Goal: Subscribe to service/newsletter

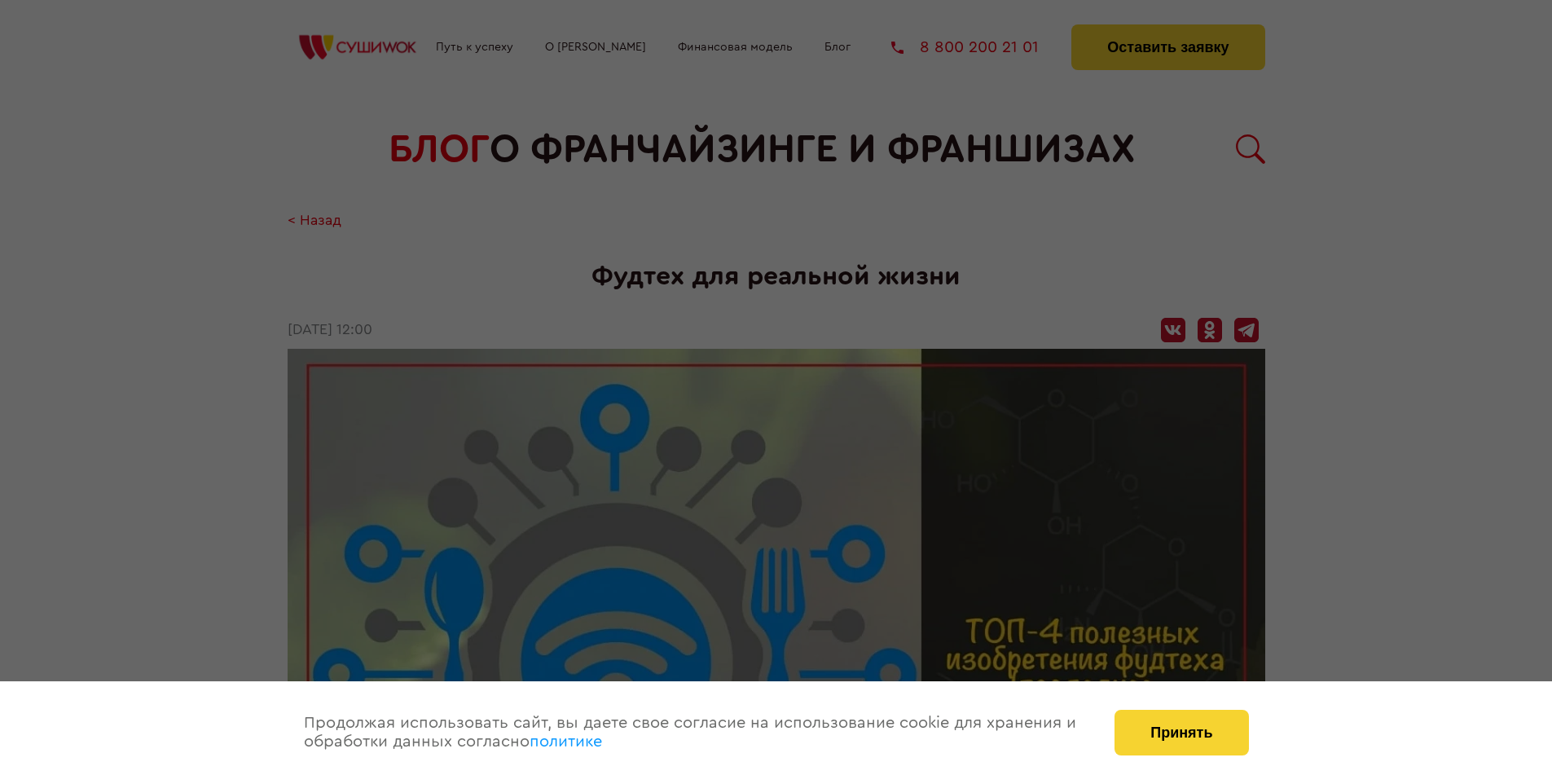
scroll to position [1651, 0]
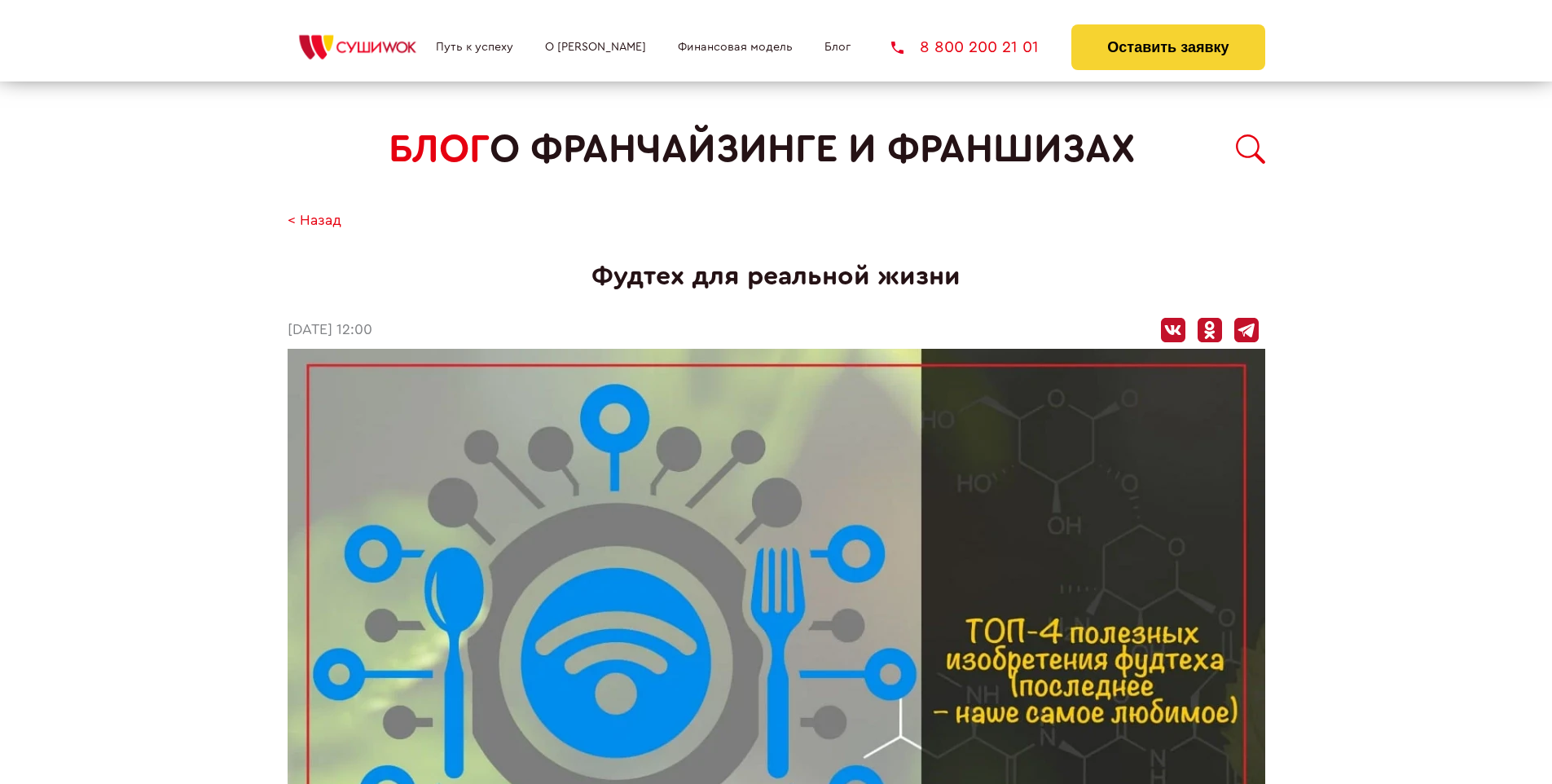
scroll to position [1651, 0]
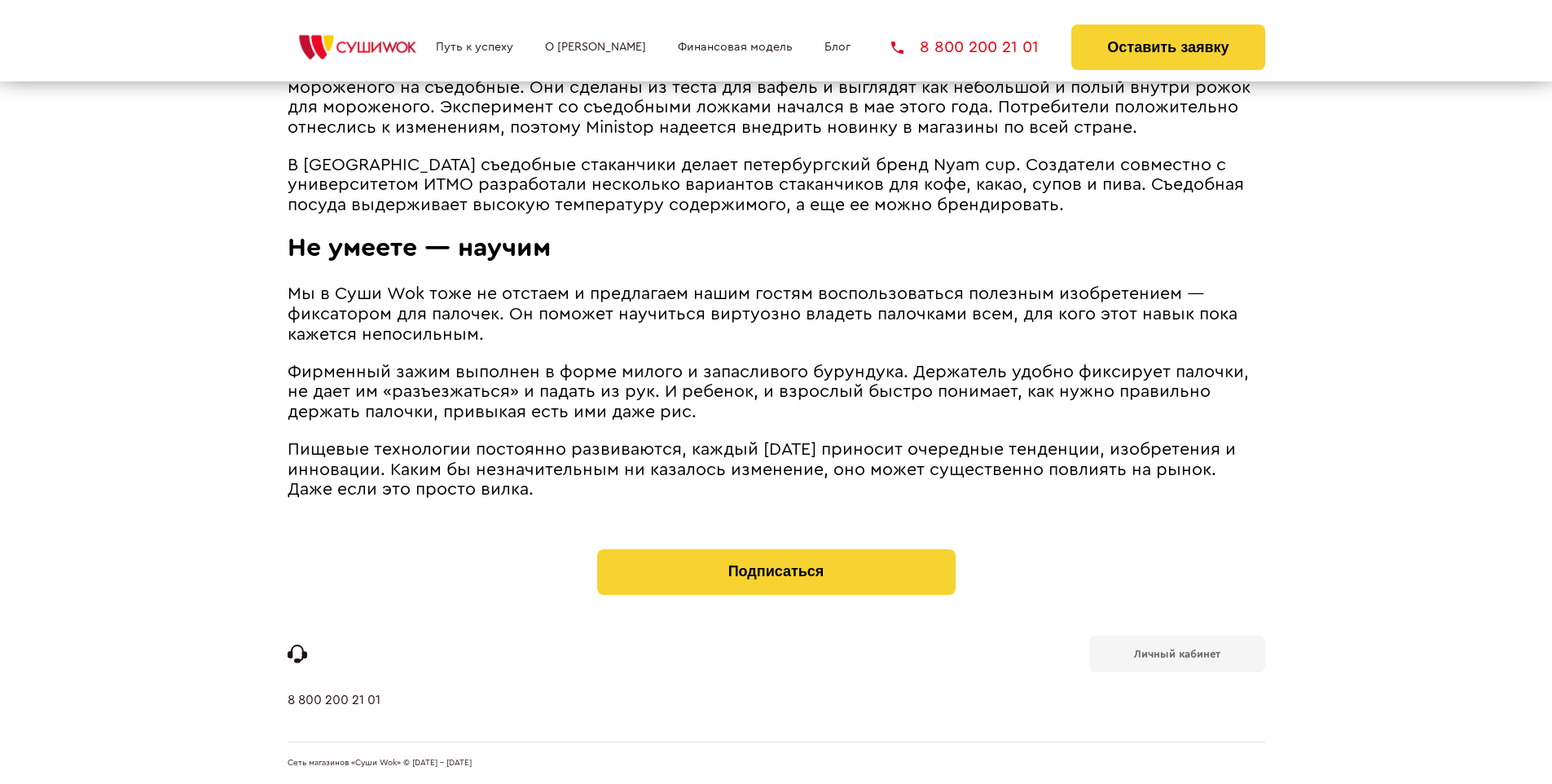
click at [1176, 651] on b "Личный кабинет" at bounding box center [1176, 653] width 86 height 11
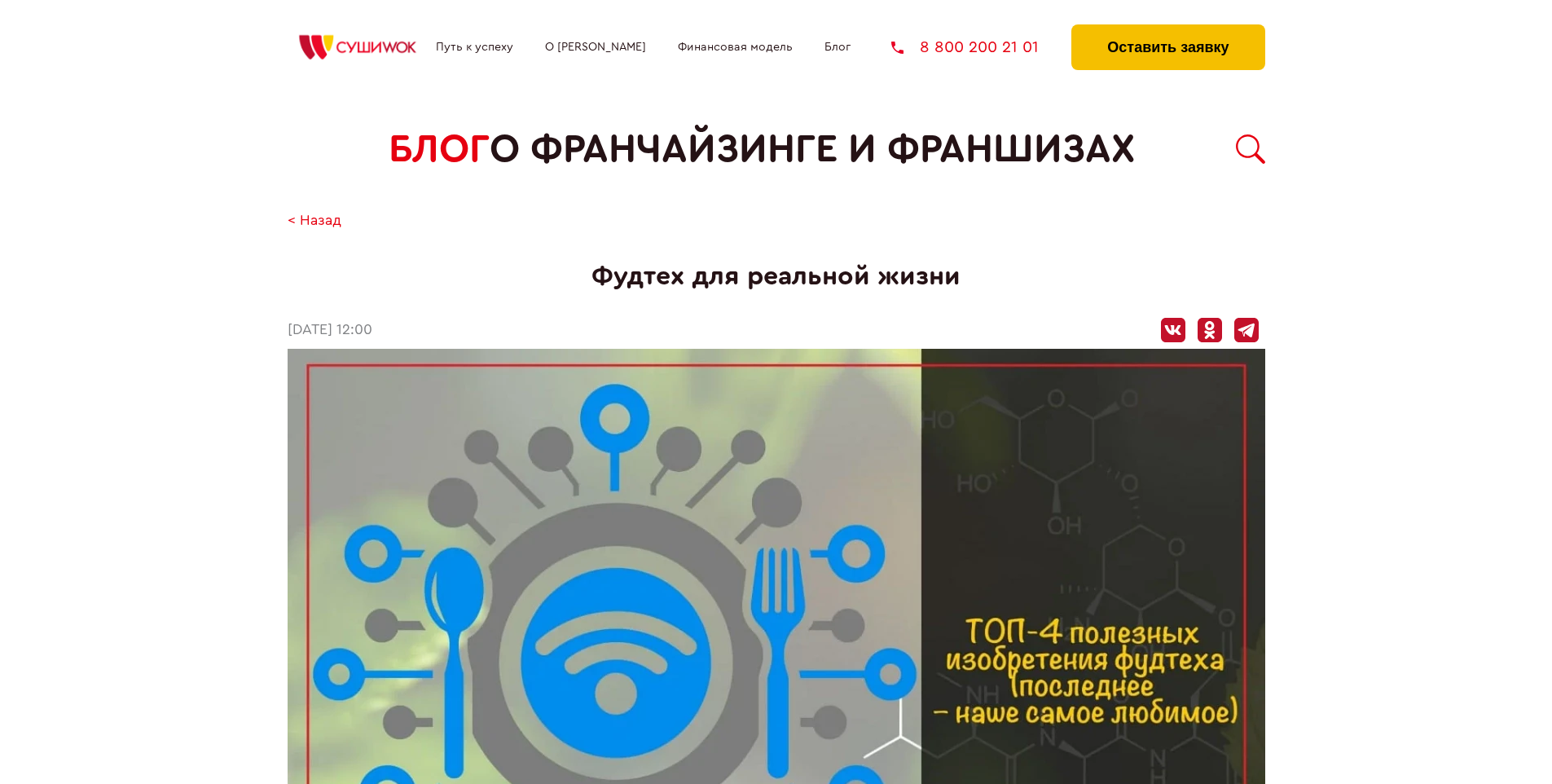
click at [1168, 28] on button "Оставить заявку" at bounding box center [1168, 46] width 193 height 45
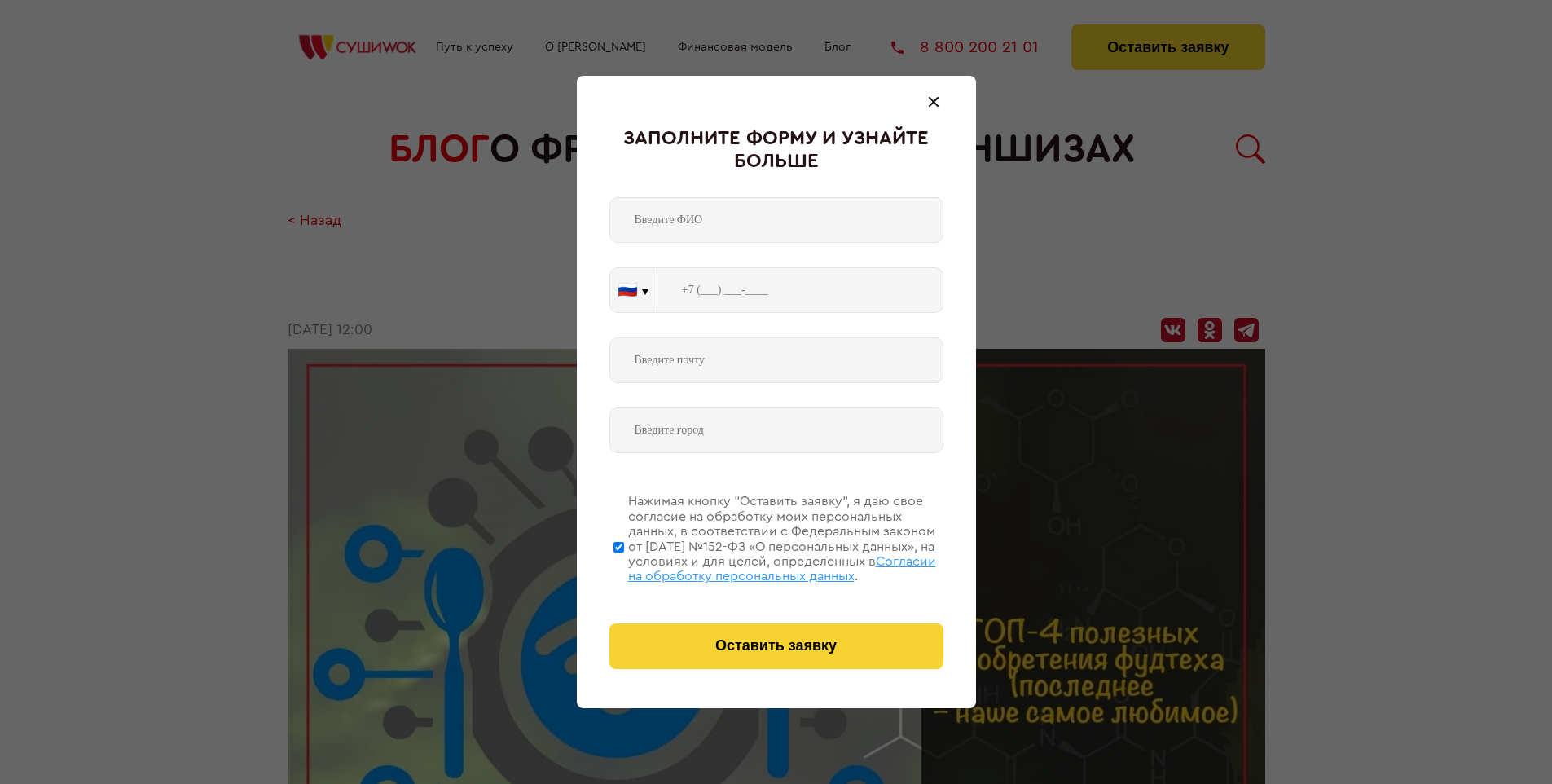
click at [755, 566] on span "Согласии на обработку персональных данных" at bounding box center [782, 568] width 308 height 28
click at [624, 566] on input "Нажимая кнопку “Оставить заявку”, я даю свое согласие на обработку моих персона…" at bounding box center [619, 546] width 11 height 131
checkbox input "false"
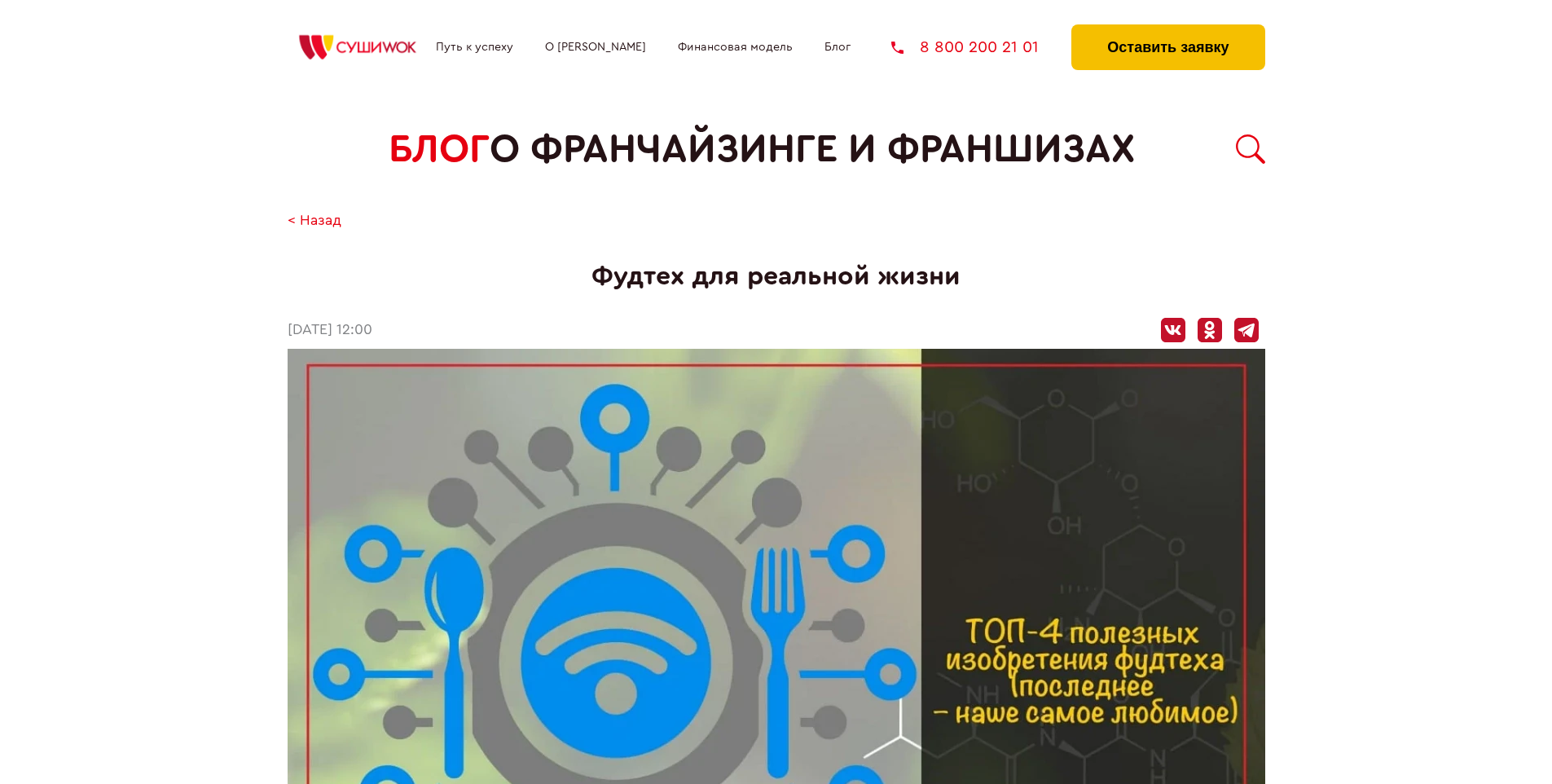
click at [1168, 28] on button "Оставить заявку" at bounding box center [1168, 46] width 193 height 45
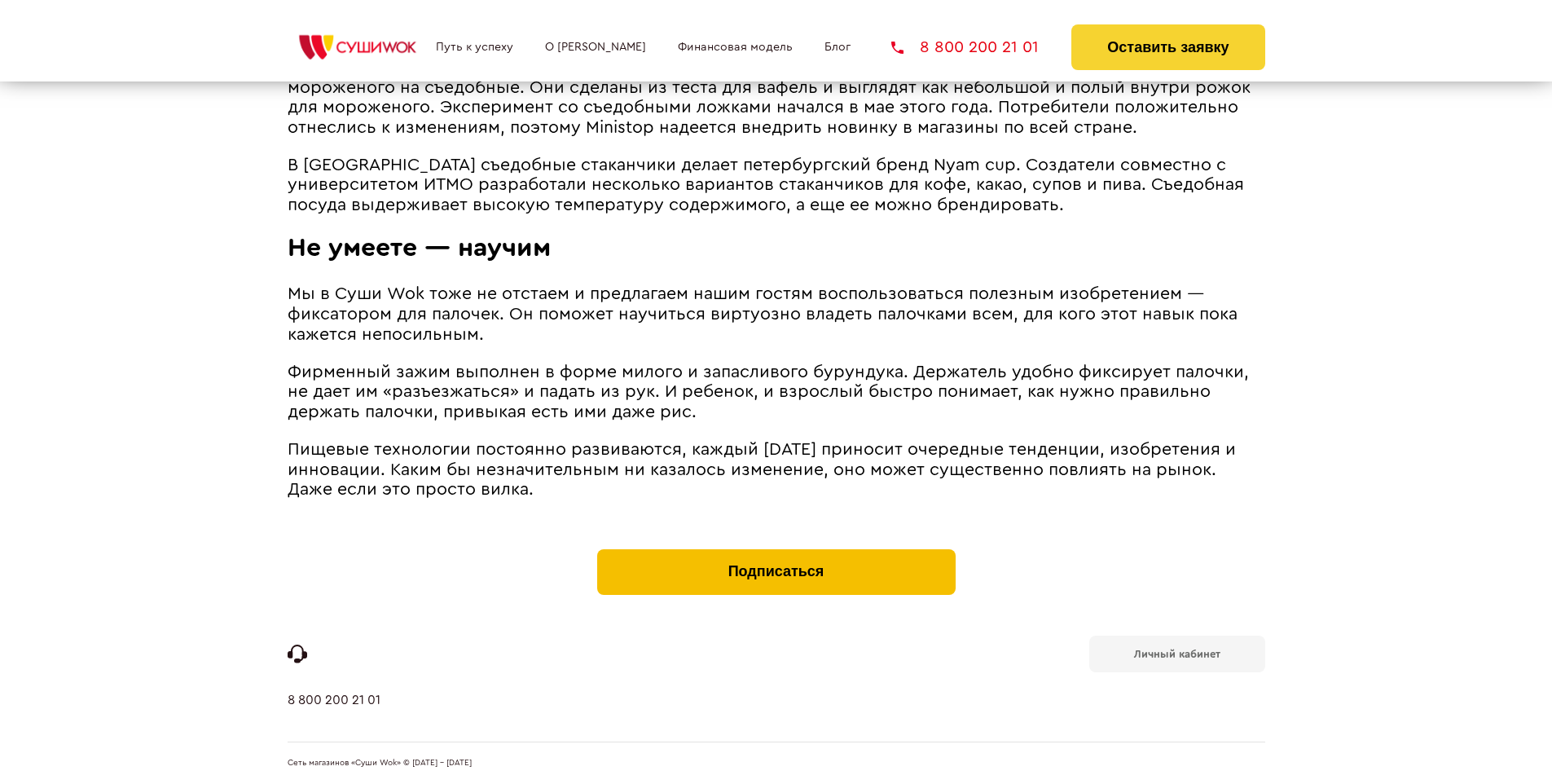
click at [776, 553] on button "Подписаться" at bounding box center [776, 571] width 358 height 45
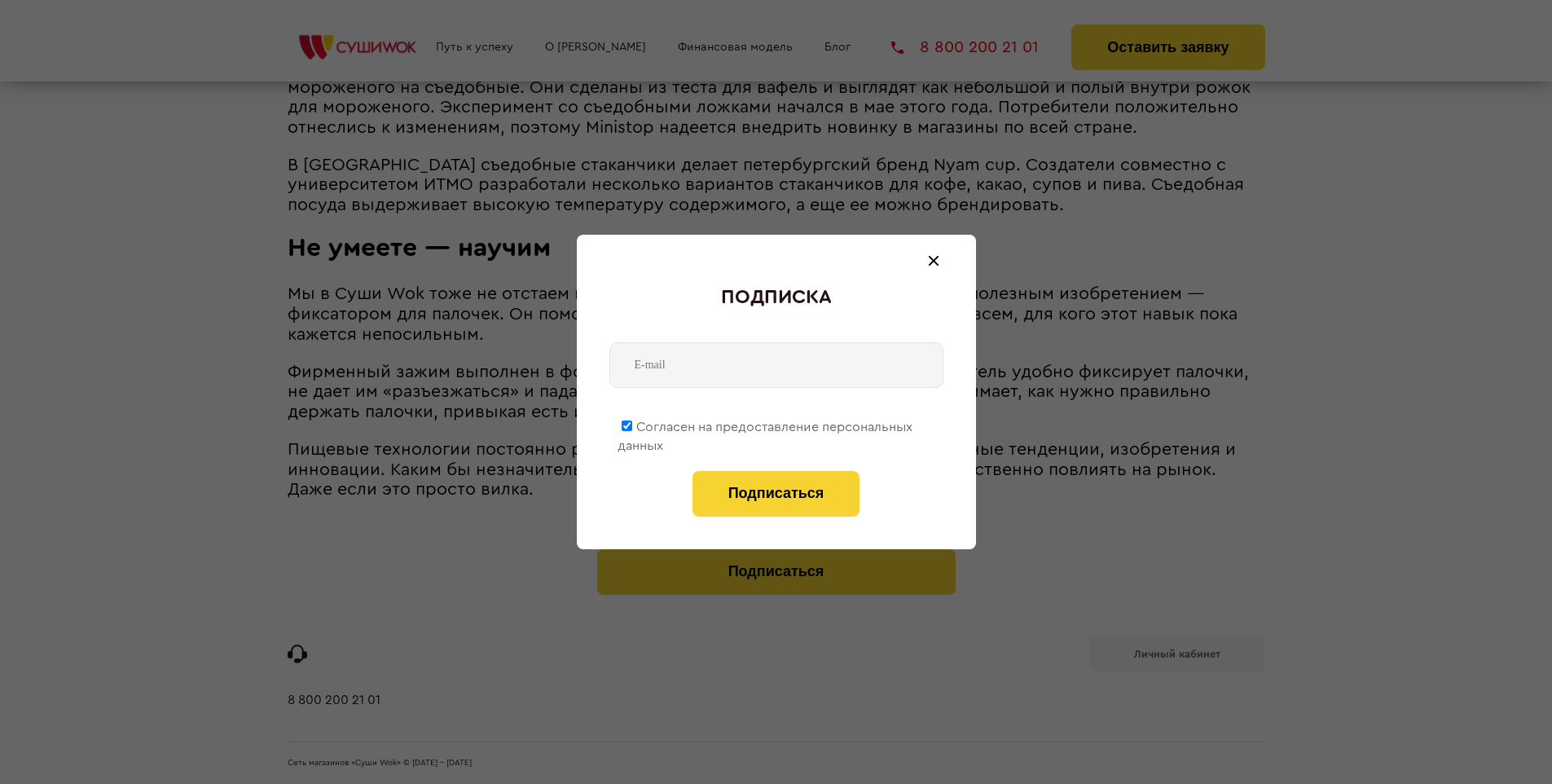
click at [766, 424] on span "Согласен на предоставление персональных данных" at bounding box center [765, 436] width 295 height 32
click at [632, 424] on input "Согласен на предоставление персональных данных" at bounding box center [626, 425] width 11 height 11
checkbox input "false"
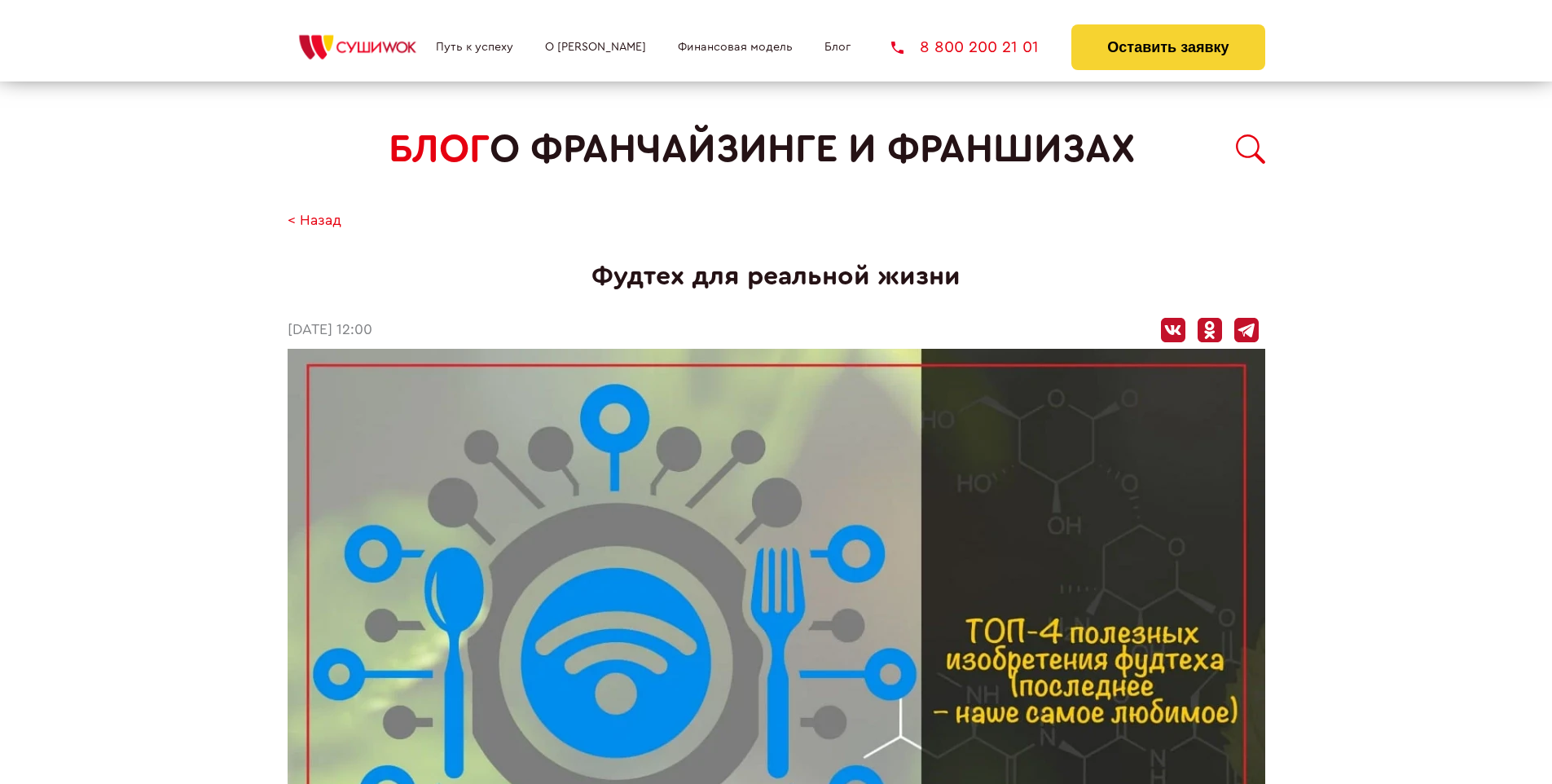
scroll to position [1651, 0]
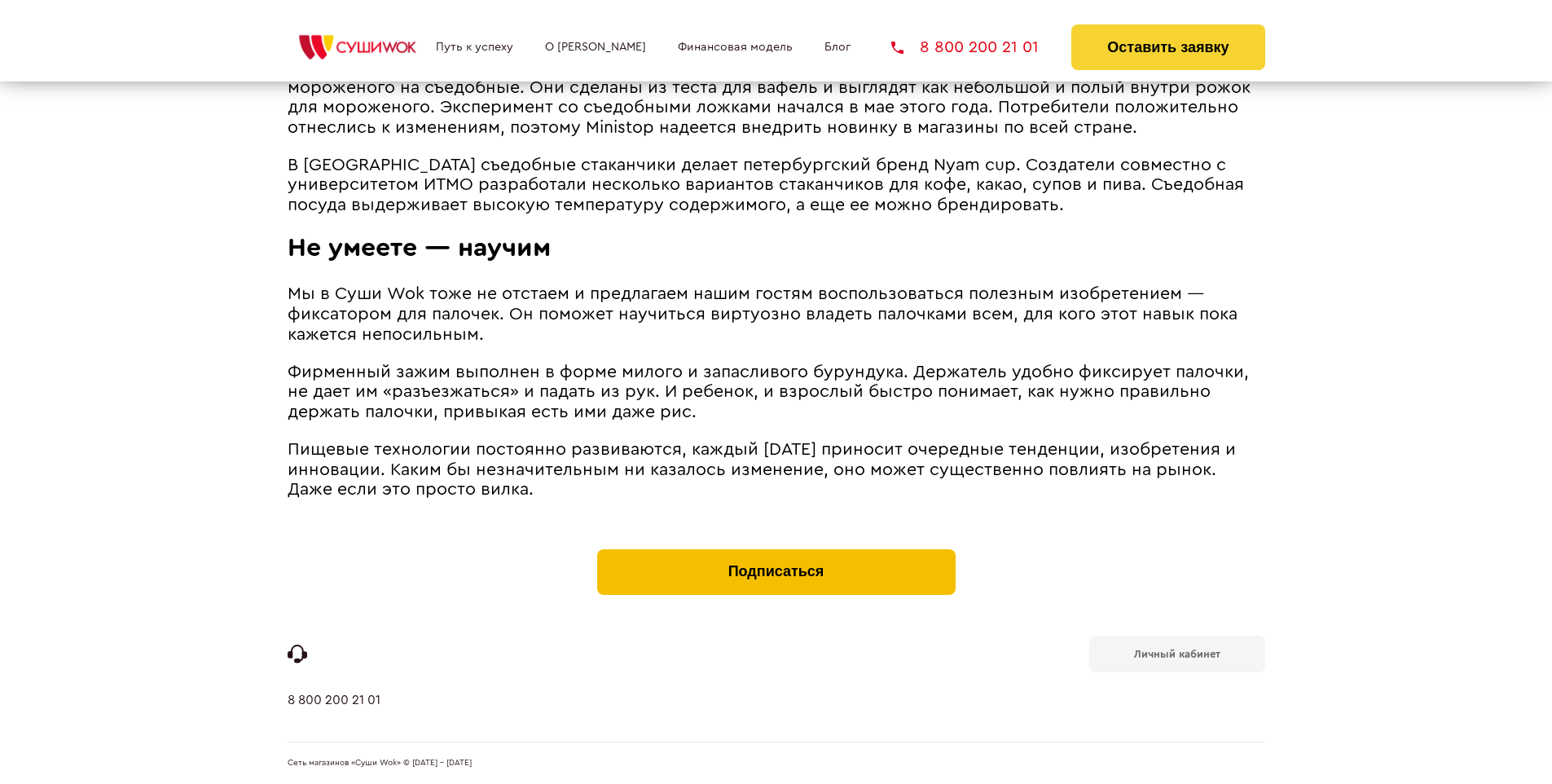
click at [776, 553] on button "Подписаться" at bounding box center [776, 571] width 358 height 45
